Goal: Task Accomplishment & Management: Manage account settings

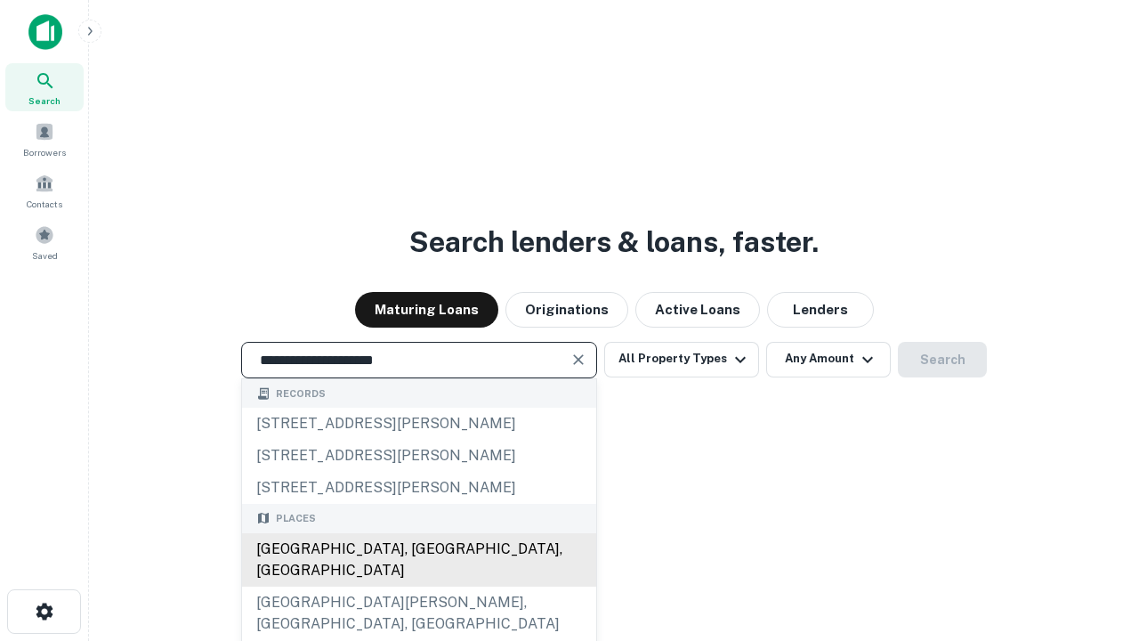
click at [418, 587] on div "Santa Monica, CA, USA" at bounding box center [419, 559] width 354 height 53
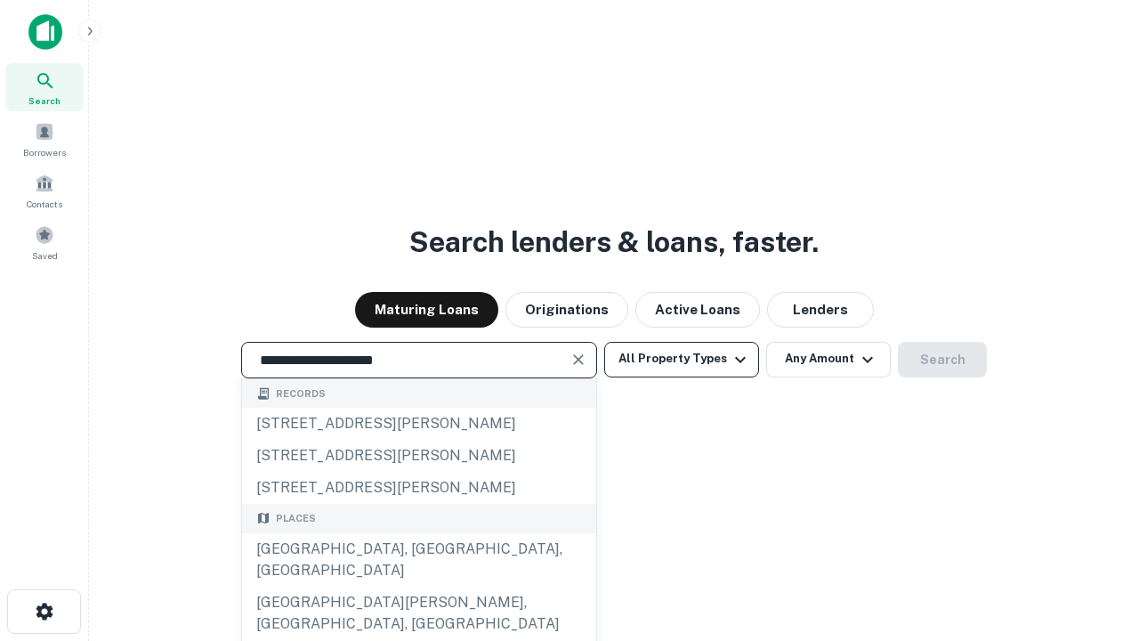
click at [682, 359] on button "All Property Types" at bounding box center [681, 360] width 155 height 36
type input "**********"
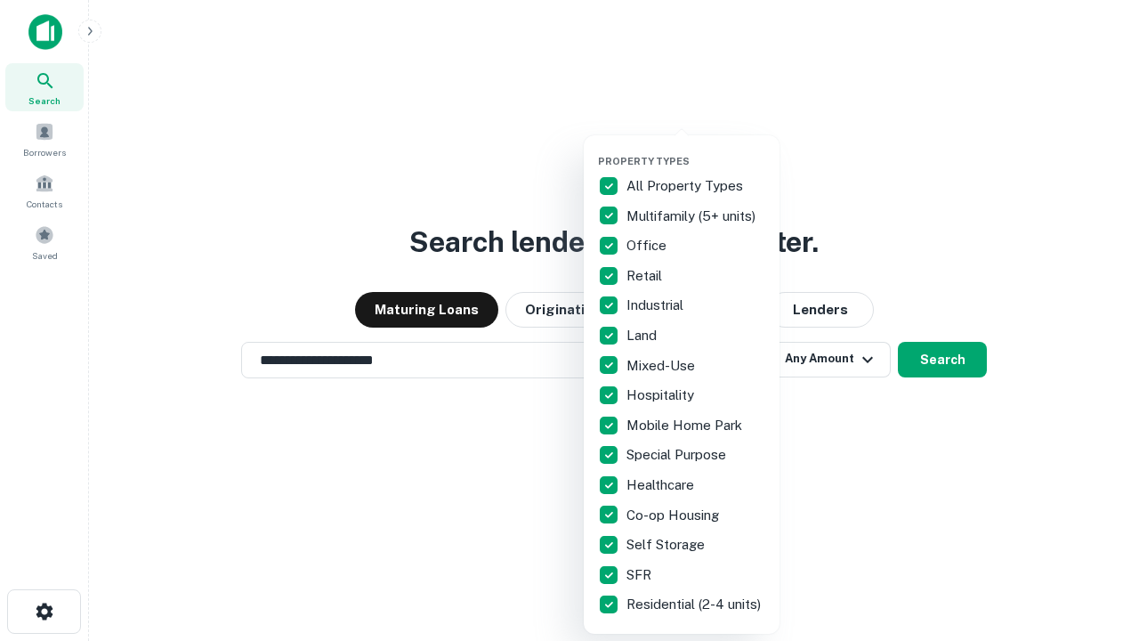
click at [696, 150] on button "button" at bounding box center [696, 150] width 196 height 1
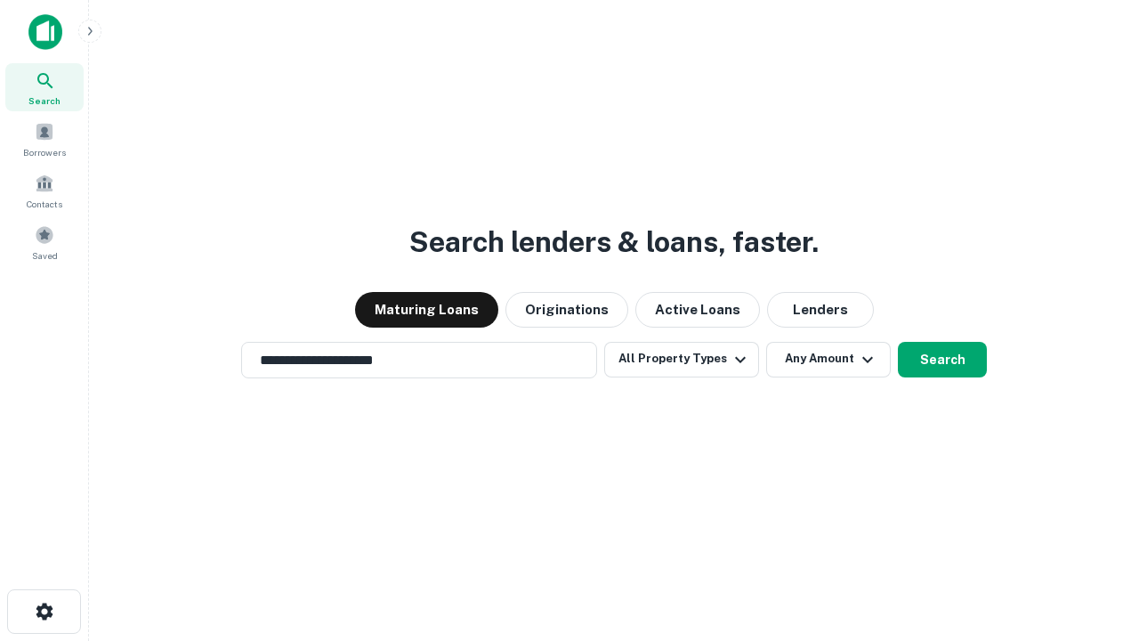
scroll to position [28, 0]
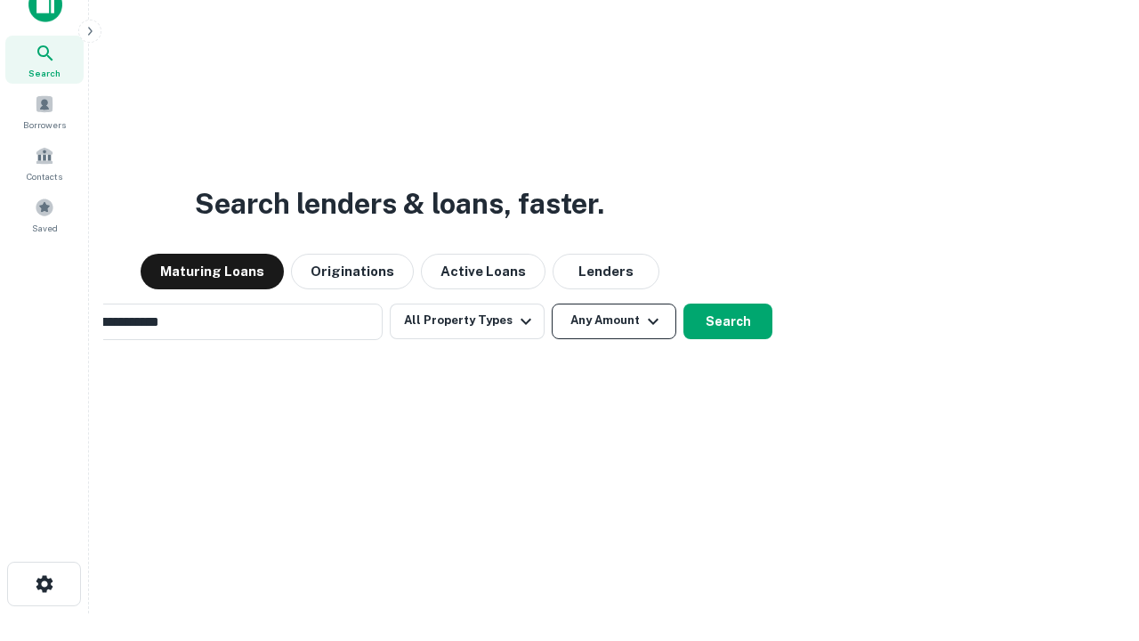
click at [552, 304] on button "Any Amount" at bounding box center [614, 322] width 125 height 36
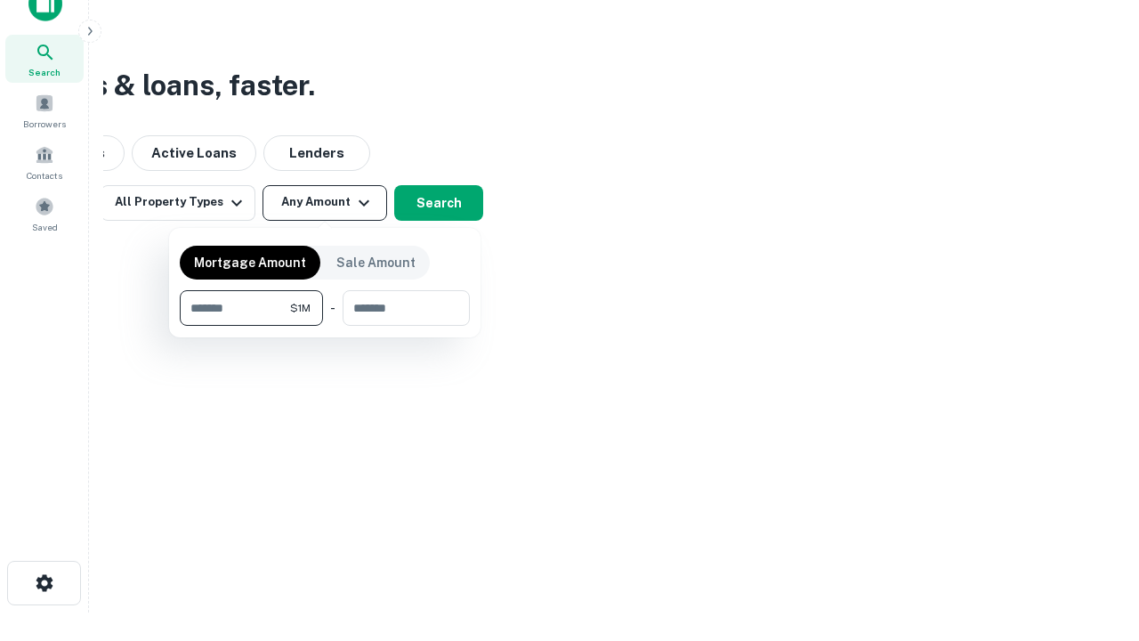
type input "*******"
click at [325, 326] on button "button" at bounding box center [325, 326] width 290 height 1
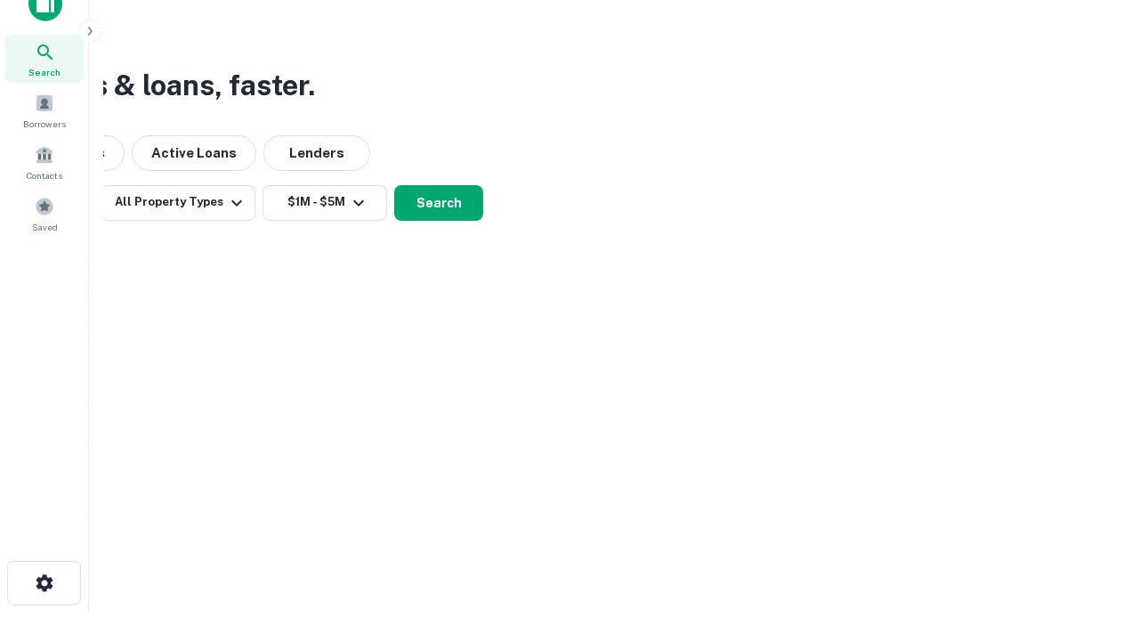
scroll to position [11, 328]
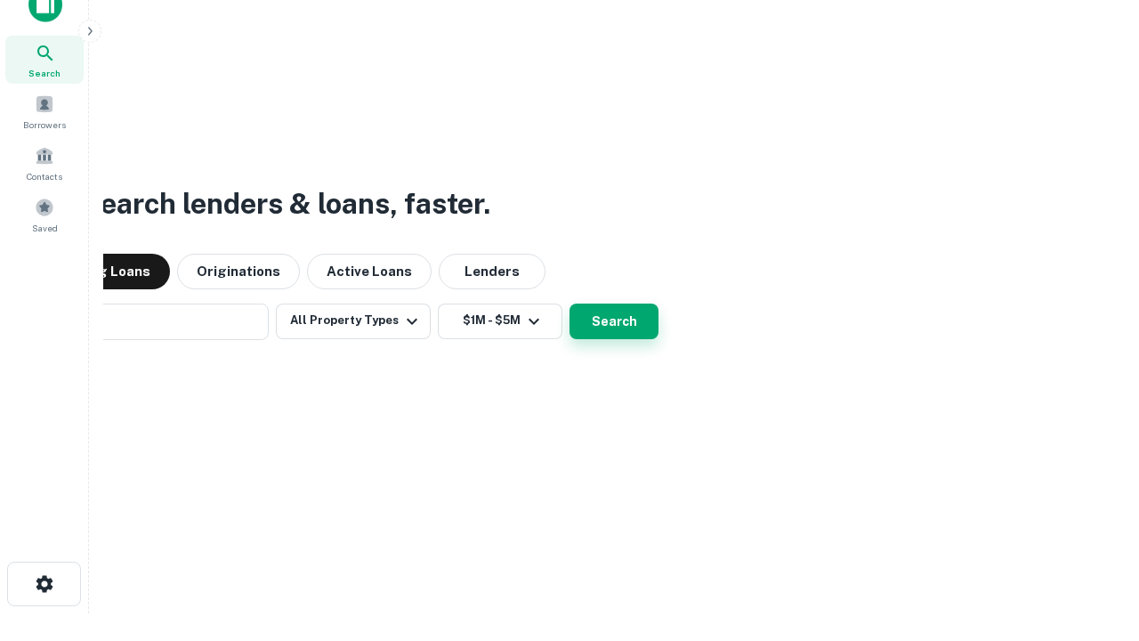
click at [570, 304] on button "Search" at bounding box center [614, 322] width 89 height 36
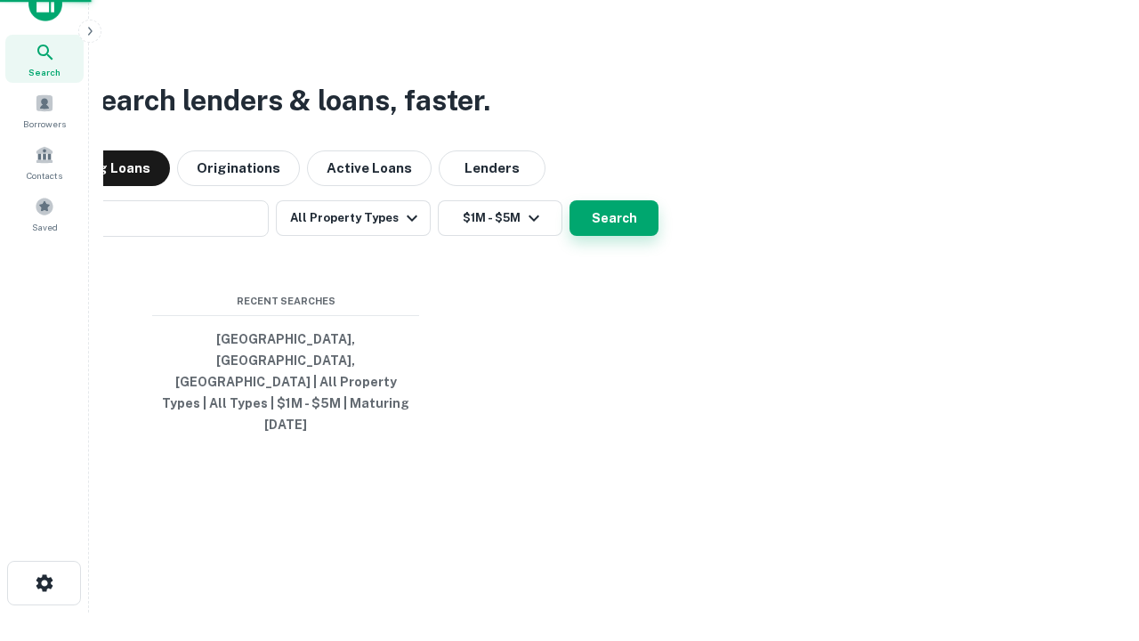
scroll to position [47, 504]
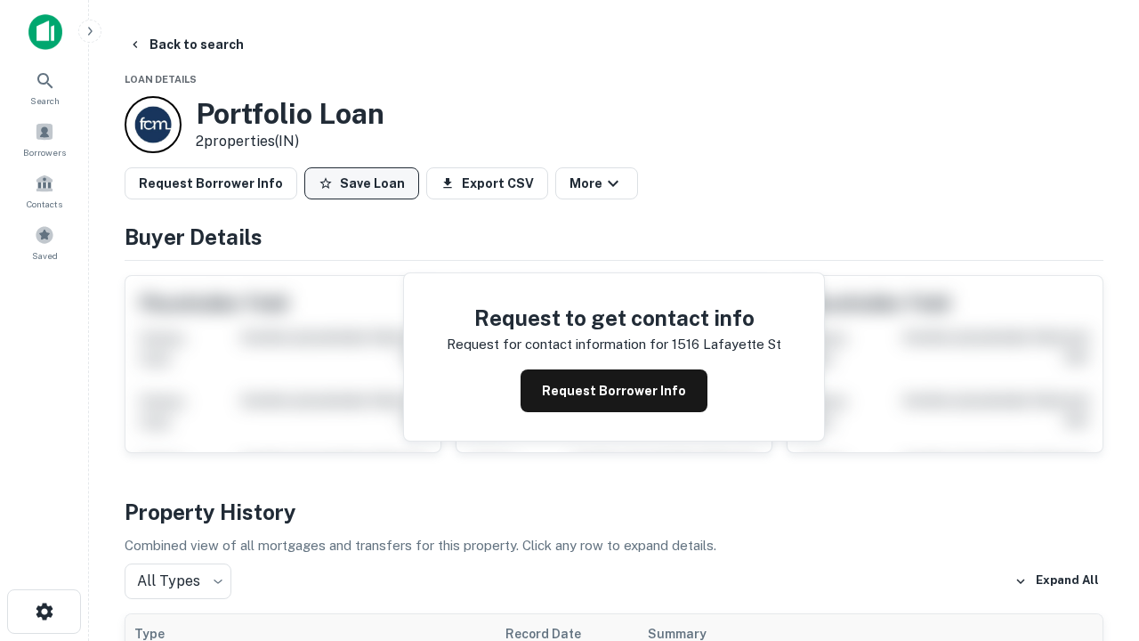
click at [361, 183] on button "Save Loan" at bounding box center [361, 183] width 115 height 32
click at [366, 183] on button "Loan Saved" at bounding box center [365, 183] width 123 height 32
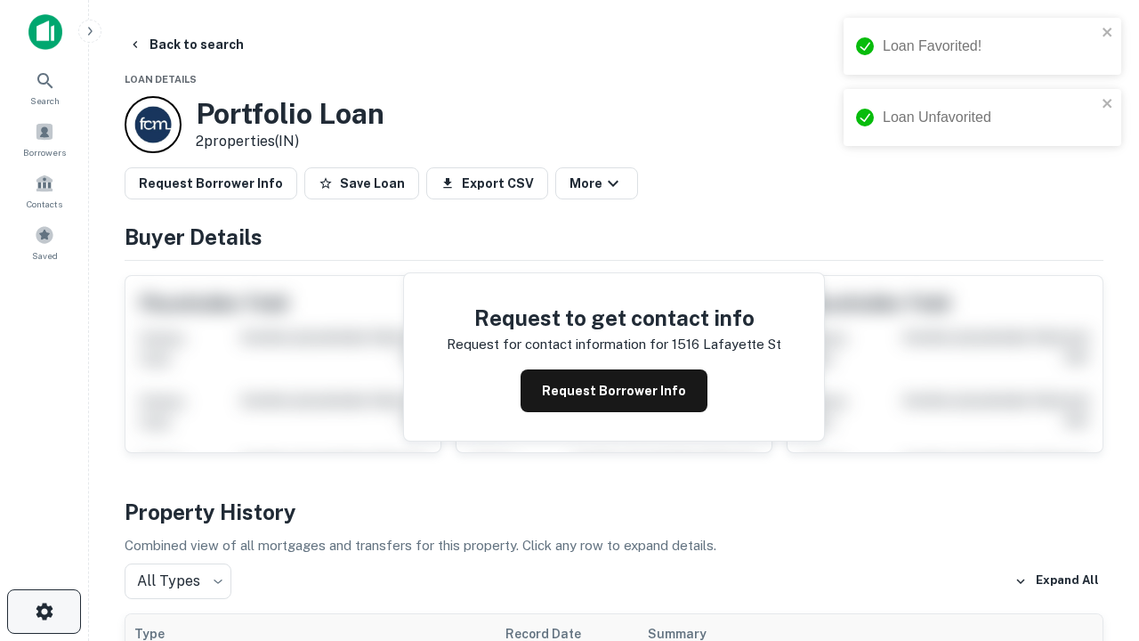
click at [44, 611] on icon "button" at bounding box center [44, 611] width 21 height 21
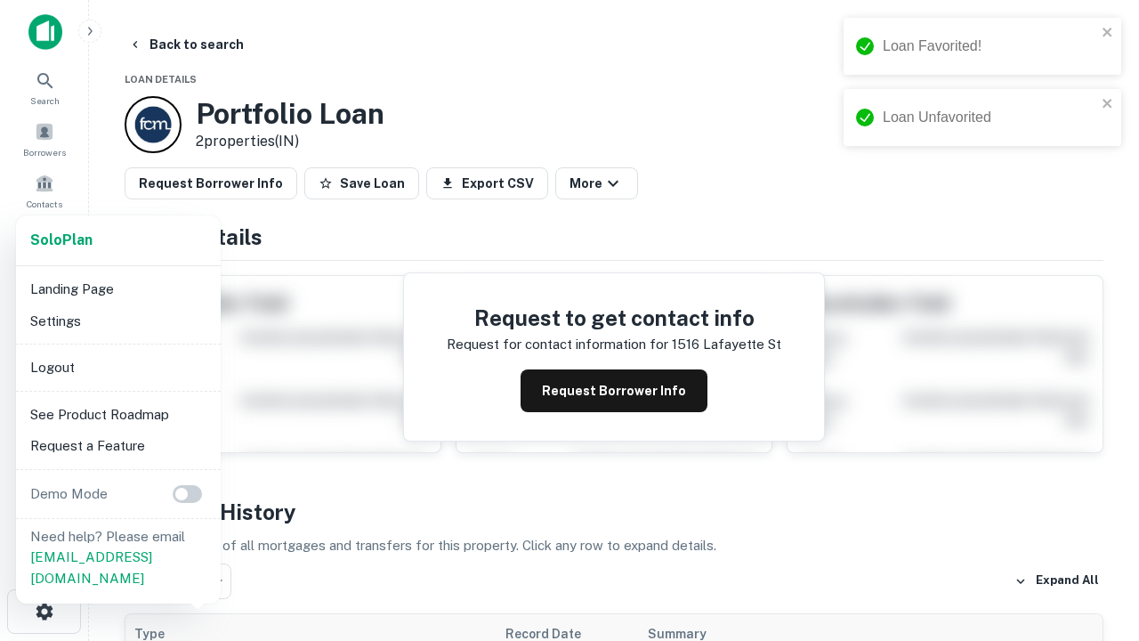
click at [117, 367] on li "Logout" at bounding box center [118, 368] width 190 height 32
